Goal: Transaction & Acquisition: Purchase product/service

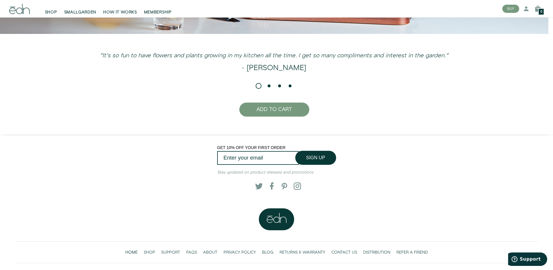
scroll to position [1552, 0]
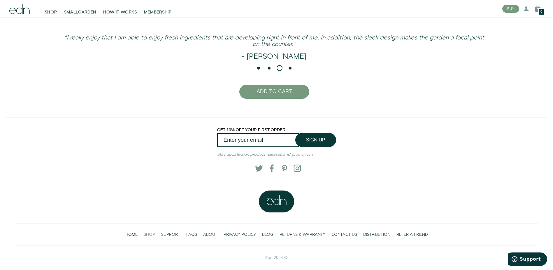
click at [151, 233] on span "SHOP" at bounding box center [149, 234] width 11 height 6
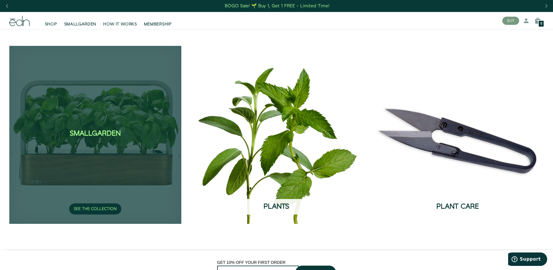
click at [83, 156] on div "SmallGarden SEE THE COLLECTION" at bounding box center [95, 134] width 172 height 177
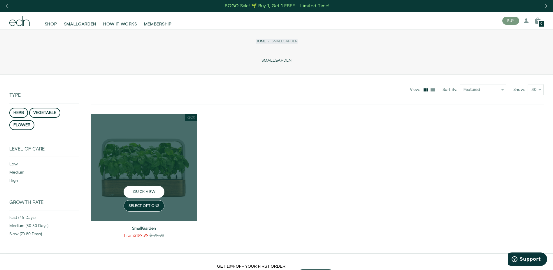
click at [148, 191] on button "QUICK VIEW" at bounding box center [144, 192] width 41 height 12
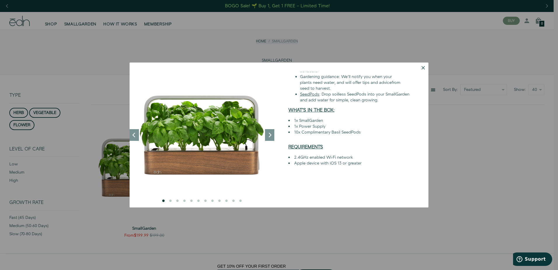
scroll to position [117, 0]
